Goal: Information Seeking & Learning: Check status

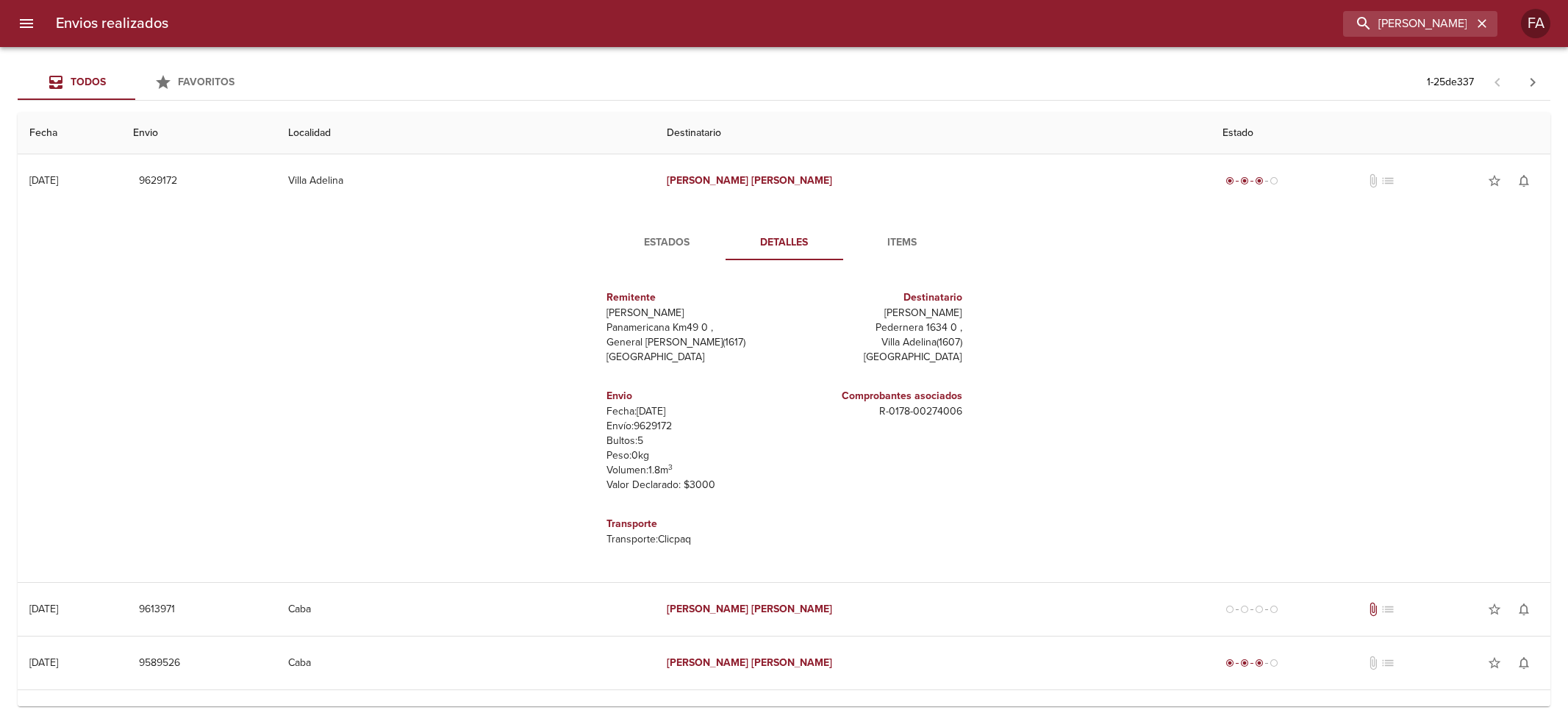
click at [1384, 25] on input "[PERSON_NAME] ML" at bounding box center [1407, 24] width 130 height 26
paste input "OTAI TRANSPORTES S.R.L"
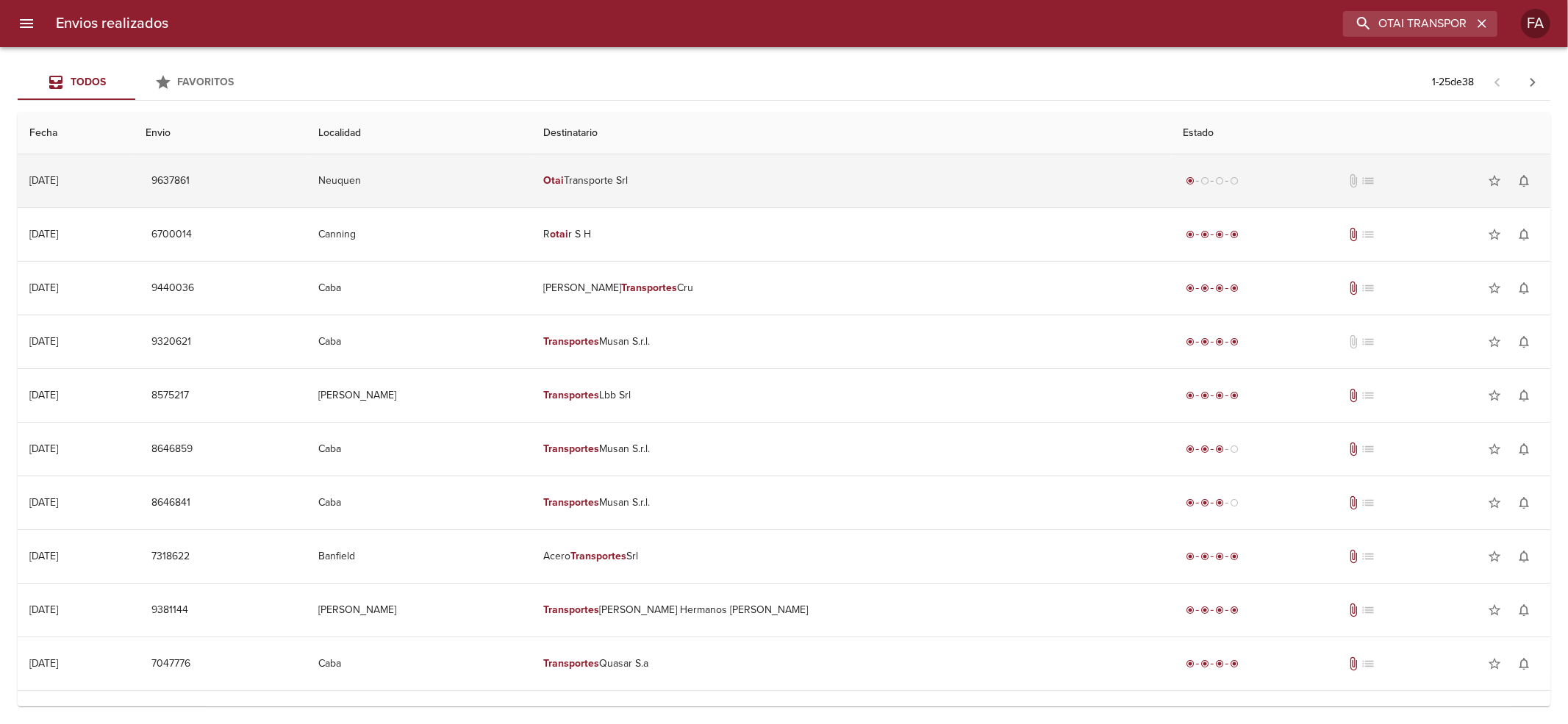
click at [813, 185] on td "Otai Transporte Srl" at bounding box center [850, 181] width 639 height 53
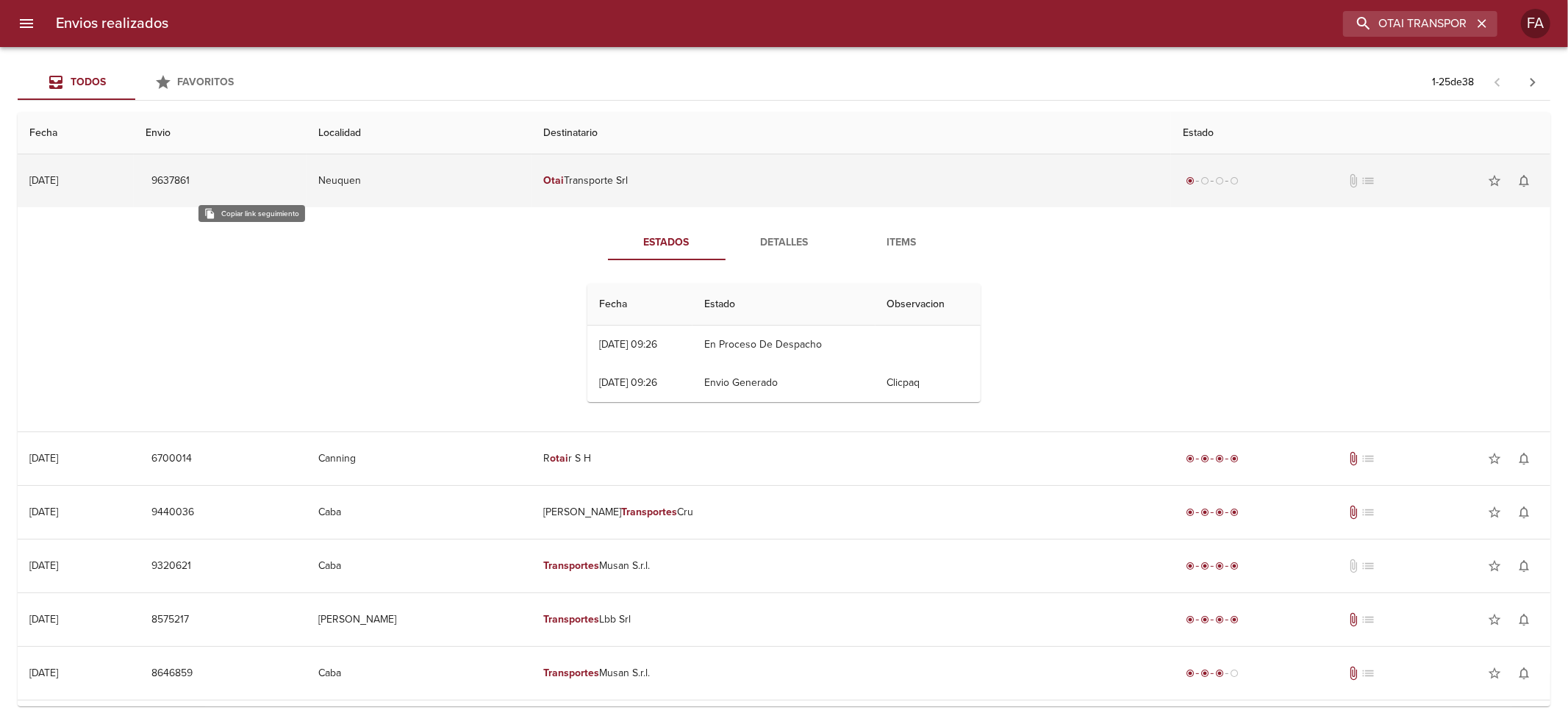
click at [190, 188] on span "9637861" at bounding box center [171, 181] width 38 height 18
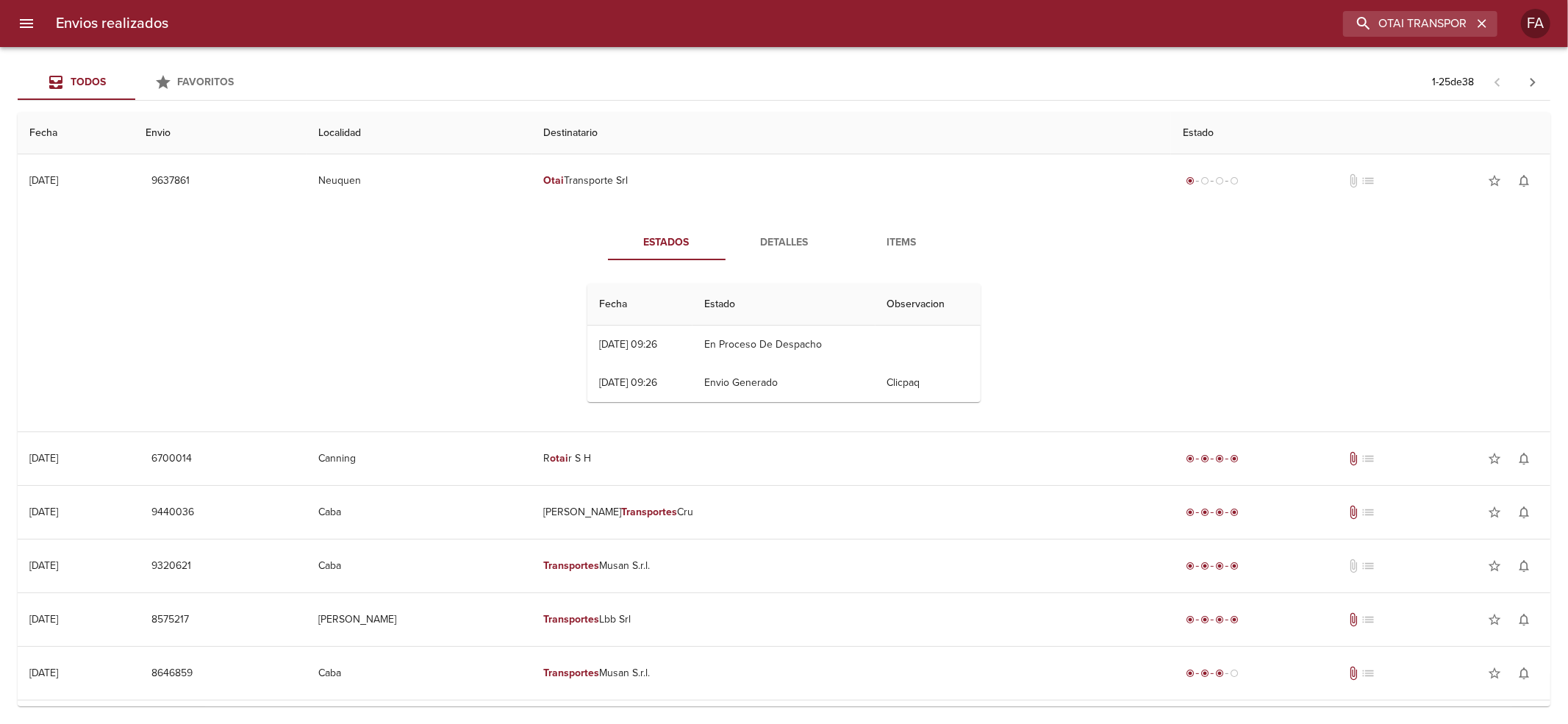
click at [1403, 9] on div "Envios realizados OTAI TRANSPORTES S.R.L FA" at bounding box center [784, 24] width 1568 height 47
click at [1406, 21] on input "OTAI TRANSPORTES S.R.L" at bounding box center [1378, 24] width 188 height 26
click at [1406, 24] on input "OTAI TRANSPORTES S.R.L" at bounding box center [1378, 24] width 188 height 26
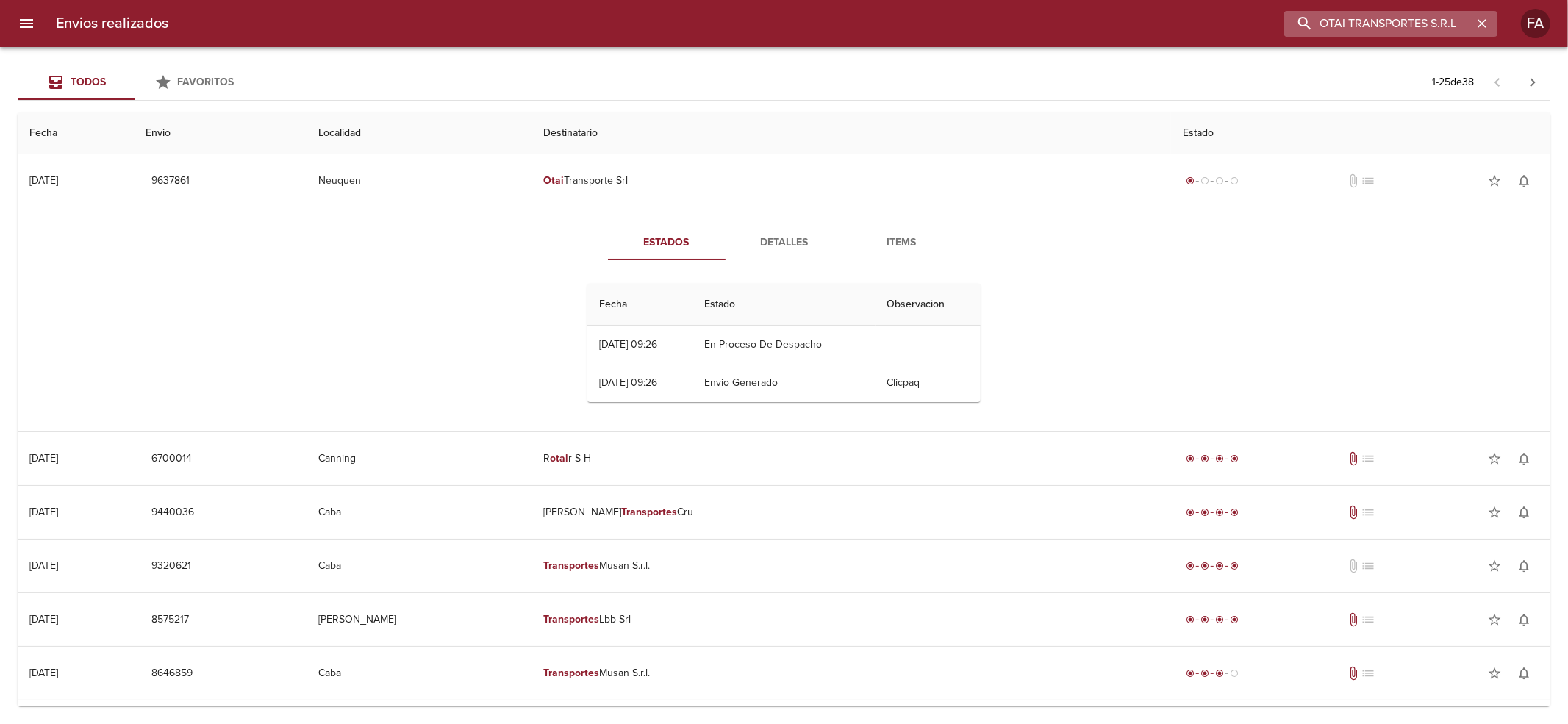
click at [1406, 24] on input "OTAI TRANSPORTES S.R.L" at bounding box center [1378, 24] width 188 height 26
paste input "[PERSON_NAME]"
type input "[PERSON_NAME]"
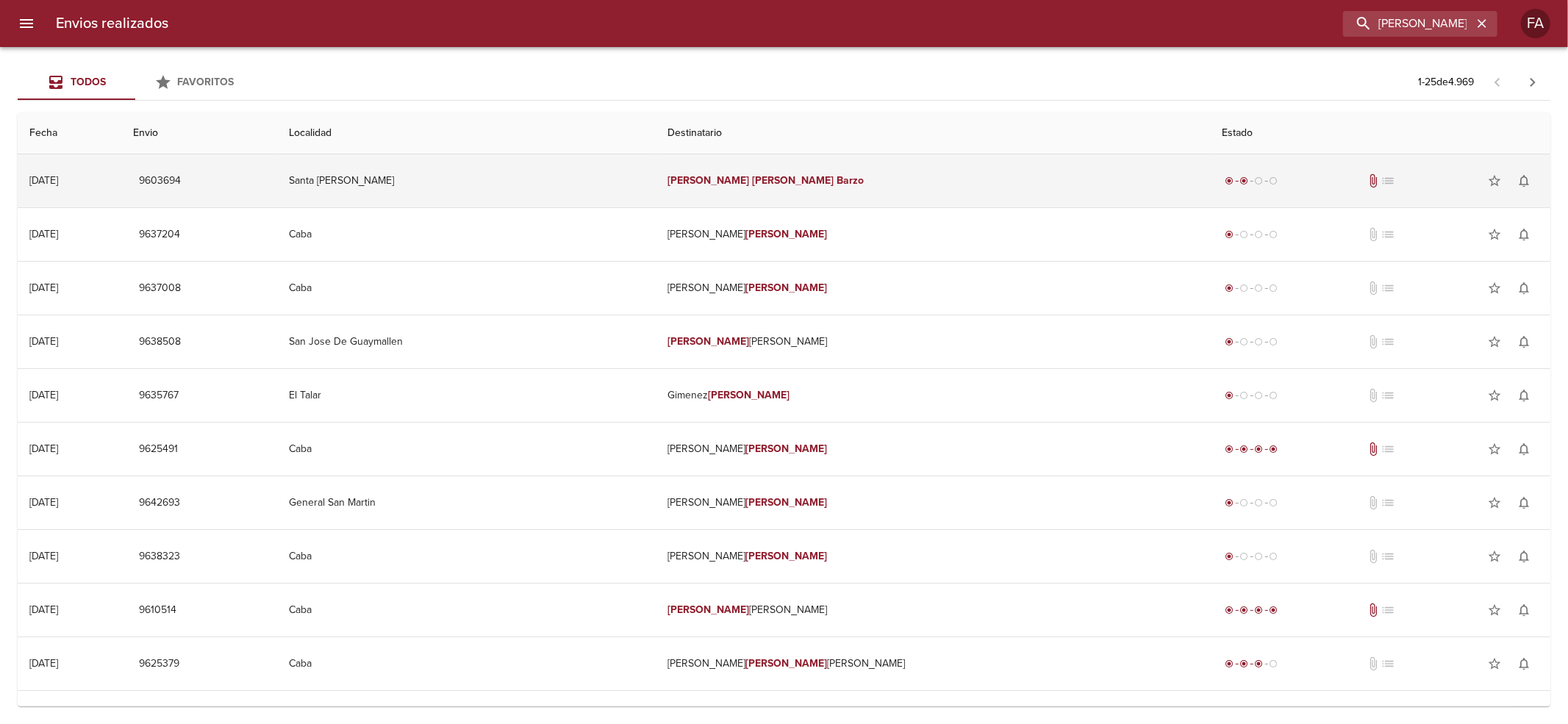
click at [1000, 189] on td "[PERSON_NAME]" at bounding box center [933, 181] width 555 height 53
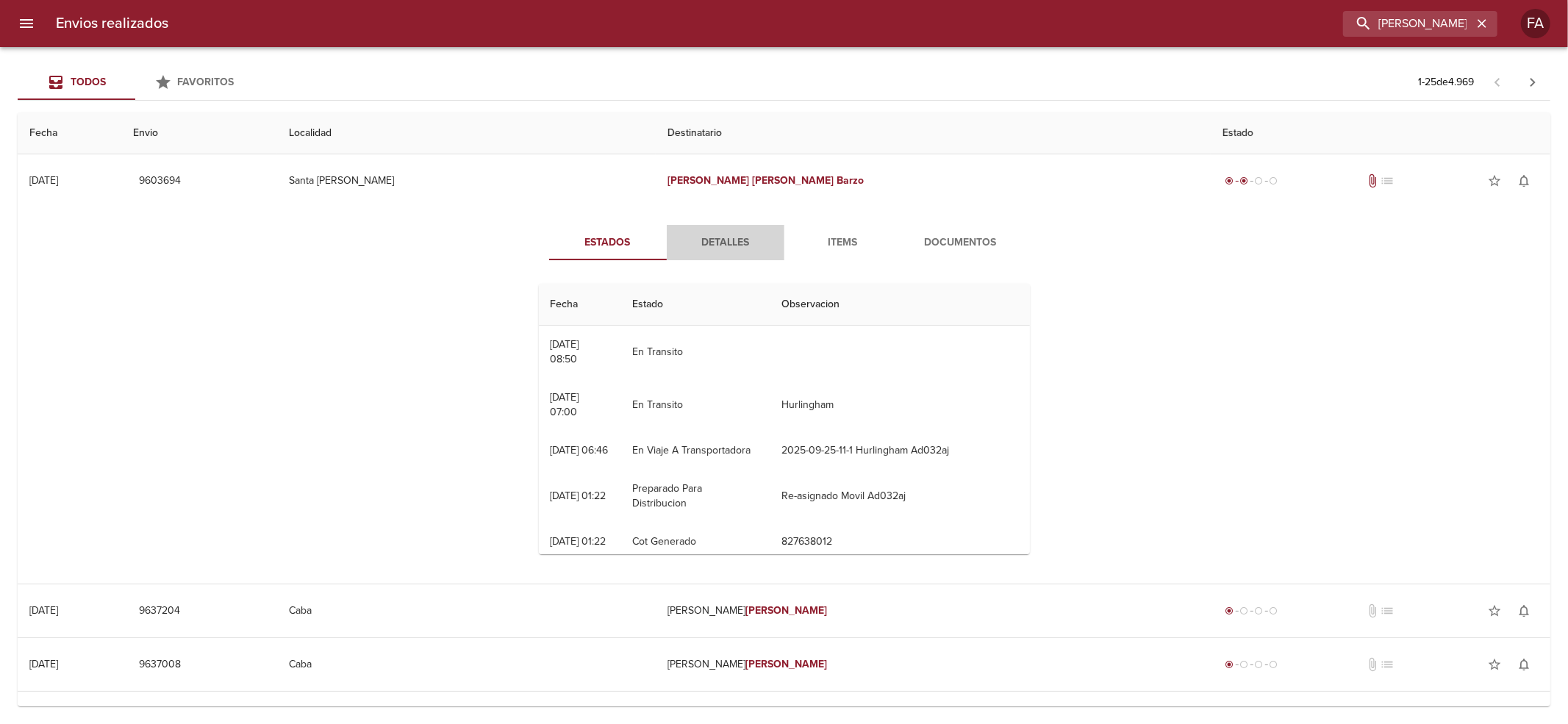
click at [704, 236] on span "Detalles" at bounding box center [725, 243] width 100 height 18
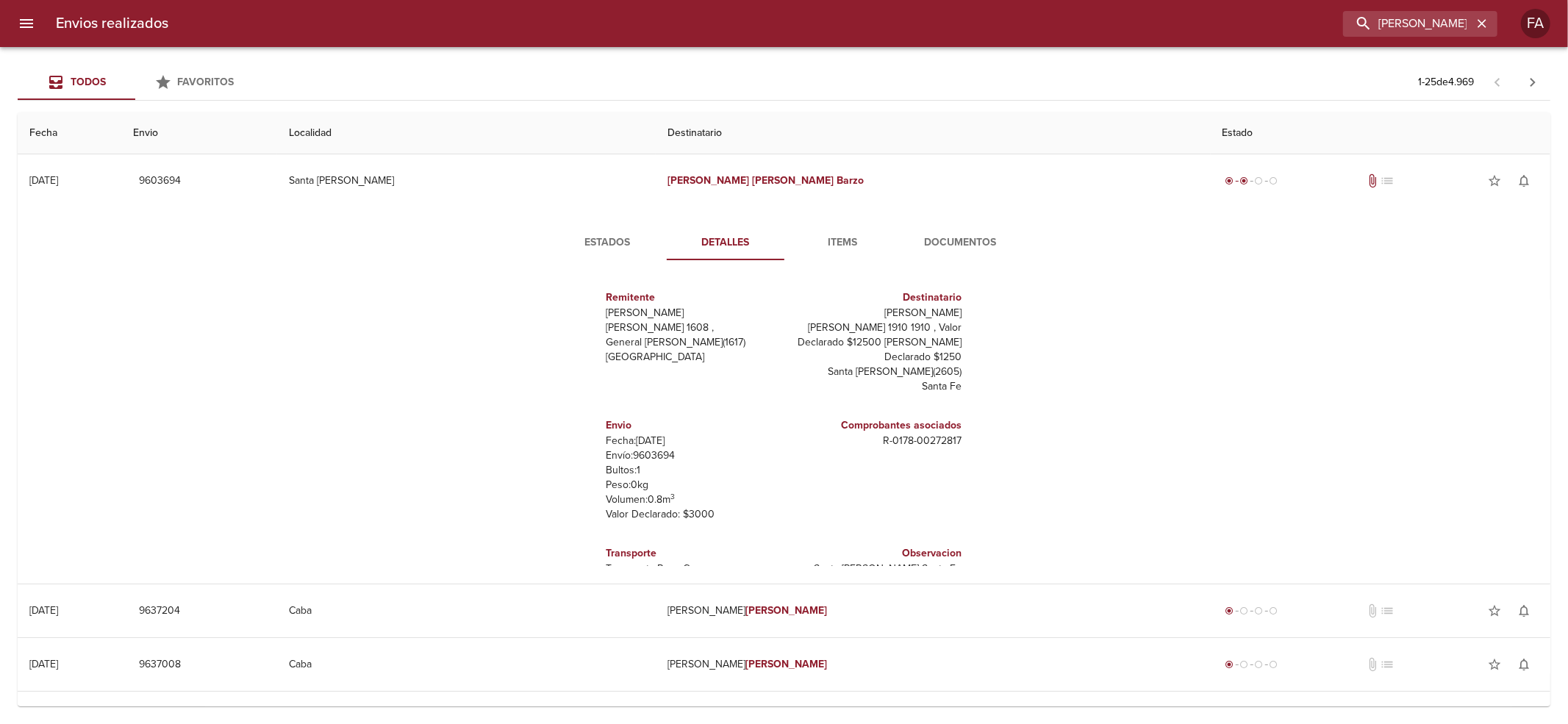
scroll to position [21, 0]
